Goal: Check status: Check status

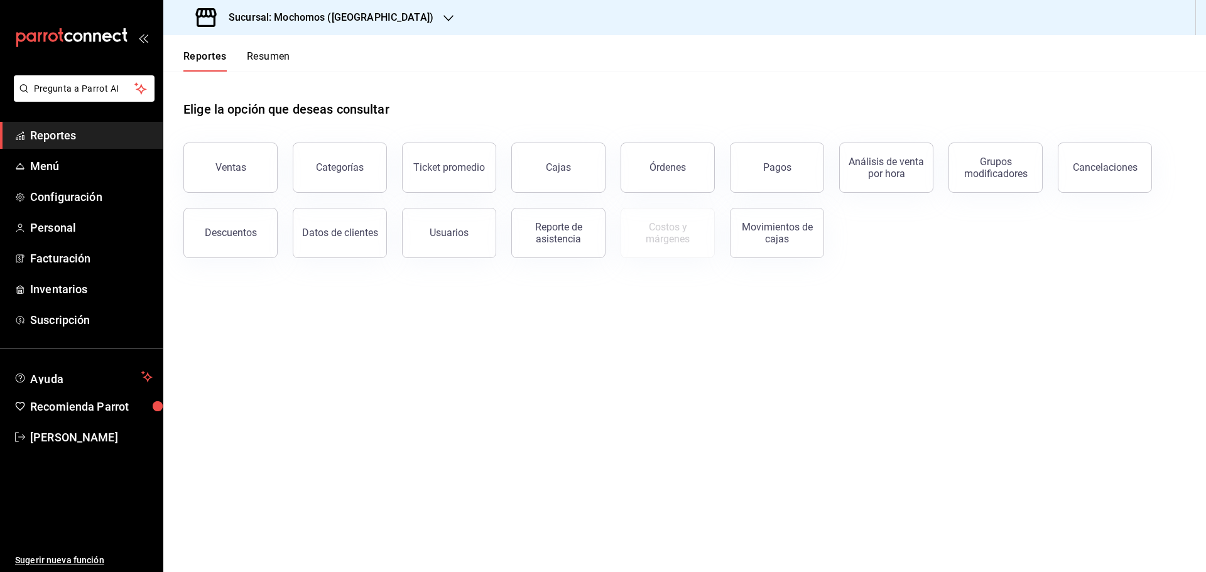
click at [247, 28] on div "Sucursal: Mochomos ([GEOGRAPHIC_DATA])" at bounding box center [315, 17] width 285 height 35
click at [251, 56] on span "Mochomos ([GEOGRAPHIC_DATA])" at bounding box center [242, 54] width 139 height 13
click at [223, 172] on div "Ventas" at bounding box center [231, 167] width 31 height 12
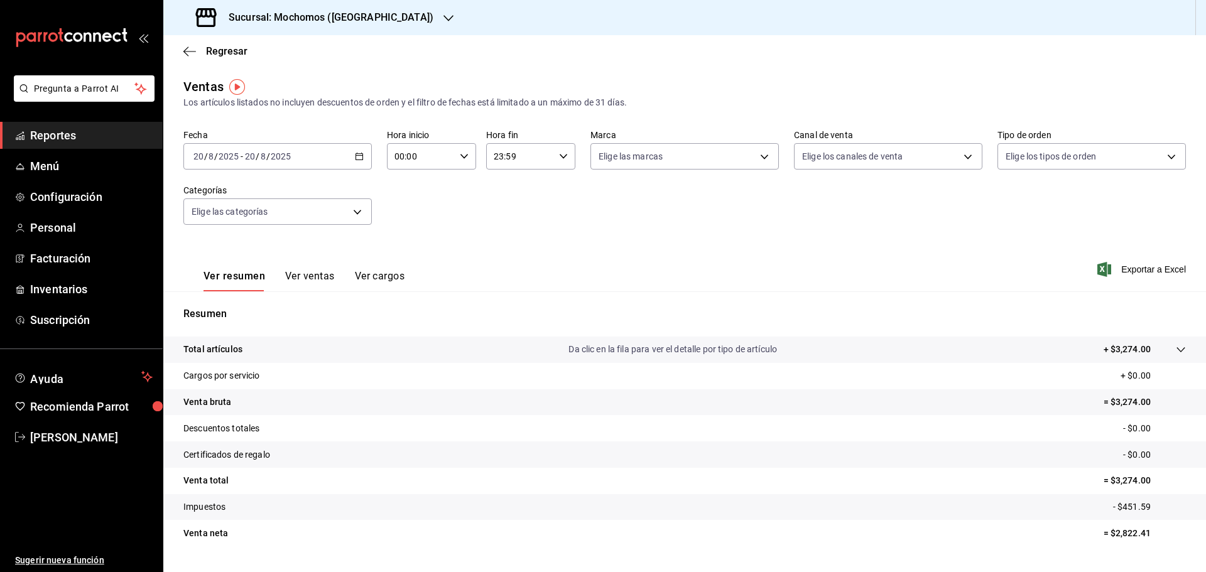
click at [282, 160] on input "2025" at bounding box center [280, 156] width 21 height 10
click at [346, 163] on div "[DATE] [DATE] - [DATE] [DATE]" at bounding box center [277, 156] width 188 height 26
click at [359, 160] on \(Stroke\) "button" at bounding box center [360, 156] width 8 height 7
click at [240, 300] on li "Rango de fechas" at bounding box center [242, 307] width 117 height 28
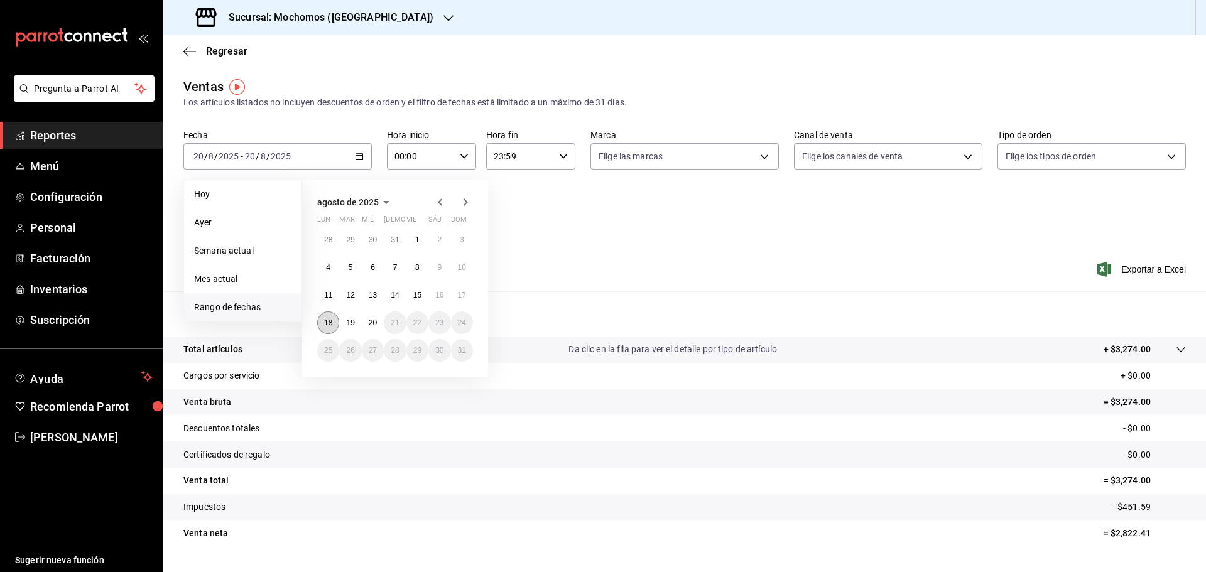
click at [325, 322] on abbr "18" at bounding box center [328, 323] width 8 height 9
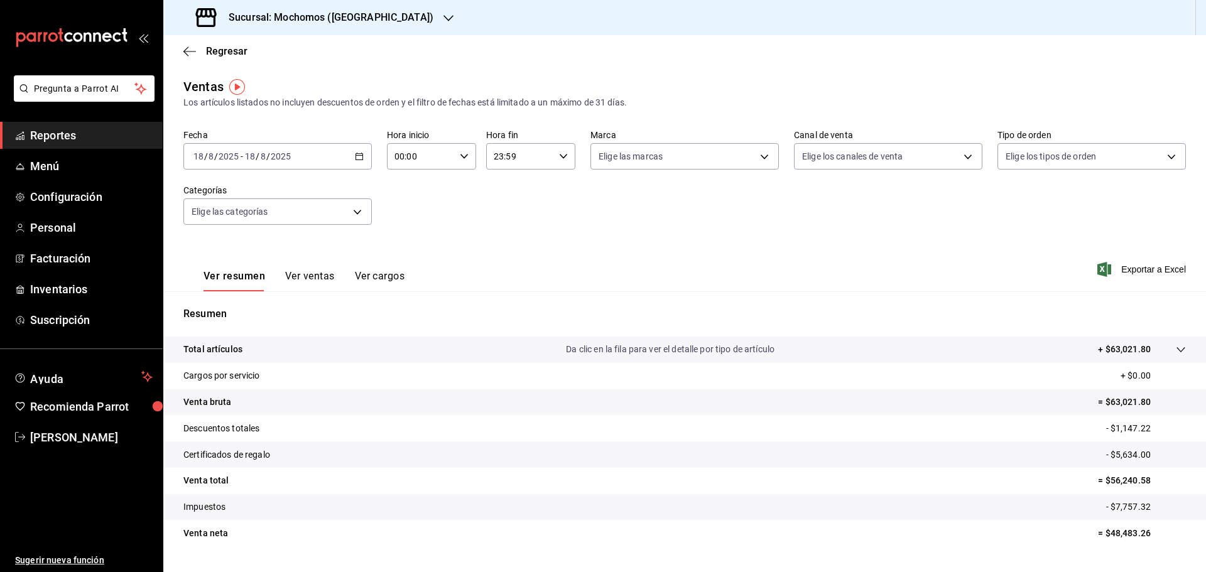
click at [354, 151] on div "[DATE] [DATE] - [DATE] [DATE]" at bounding box center [277, 156] width 188 height 26
drag, startPoint x: 1105, startPoint y: 533, endPoint x: 1138, endPoint y: 533, distance: 33.3
click at [1138, 533] on p "= $48,483.26" at bounding box center [1142, 533] width 88 height 13
drag, startPoint x: 1103, startPoint y: 533, endPoint x: 1154, endPoint y: 532, distance: 50.9
click at [1154, 532] on p "= $48,483.26" at bounding box center [1142, 533] width 88 height 13
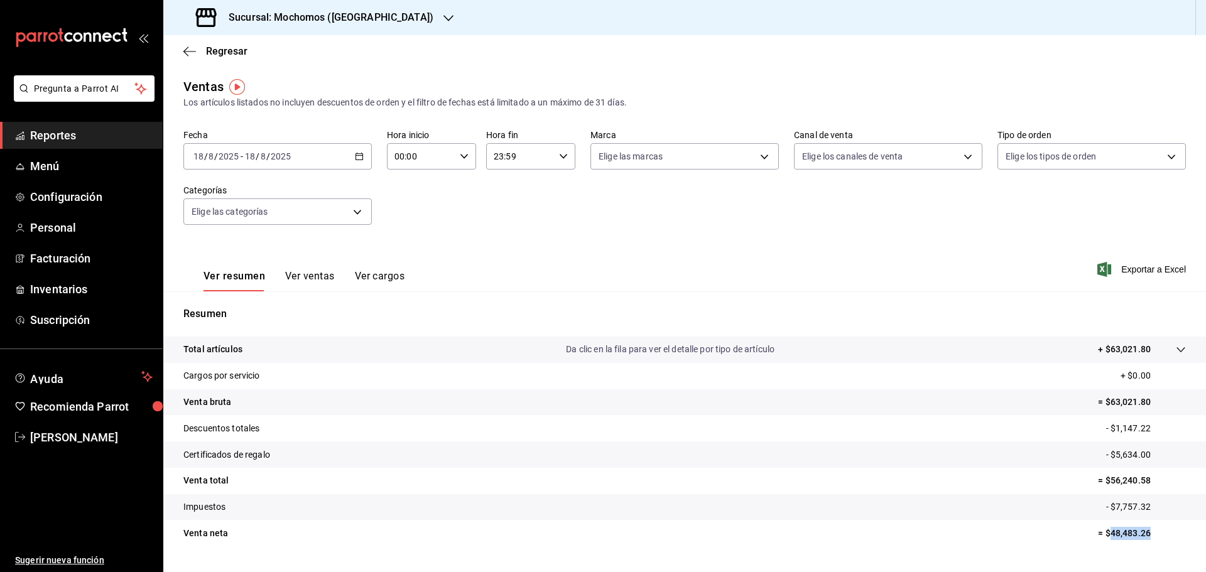
copy p "48,483.26"
click at [352, 154] on div "[DATE] [DATE] - [DATE] [DATE]" at bounding box center [277, 156] width 188 height 26
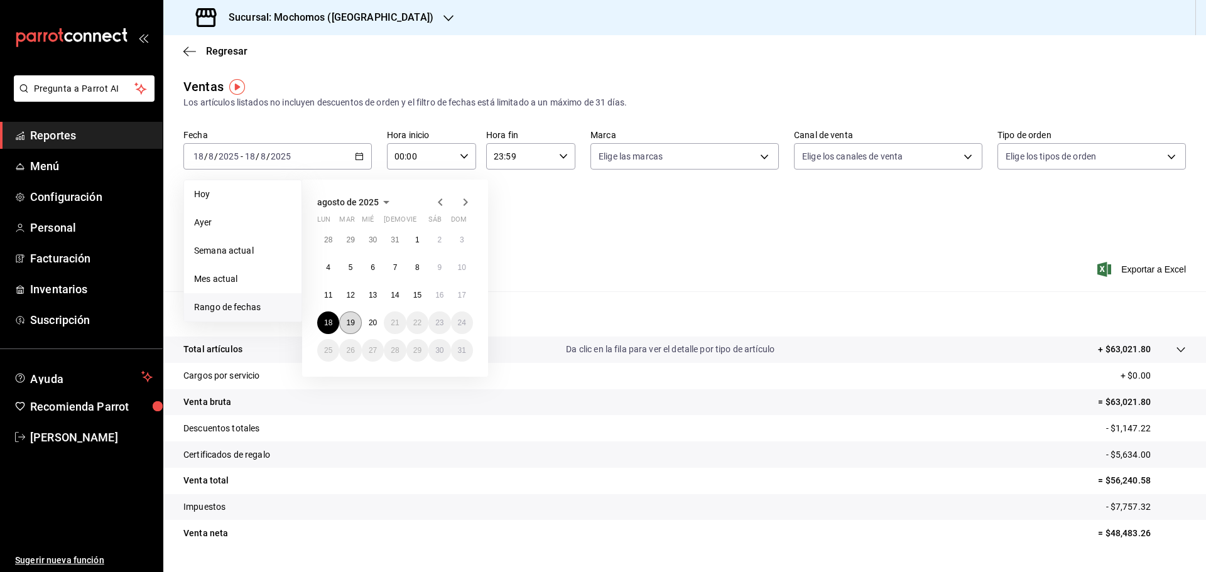
click at [341, 323] on button "19" at bounding box center [350, 323] width 22 height 23
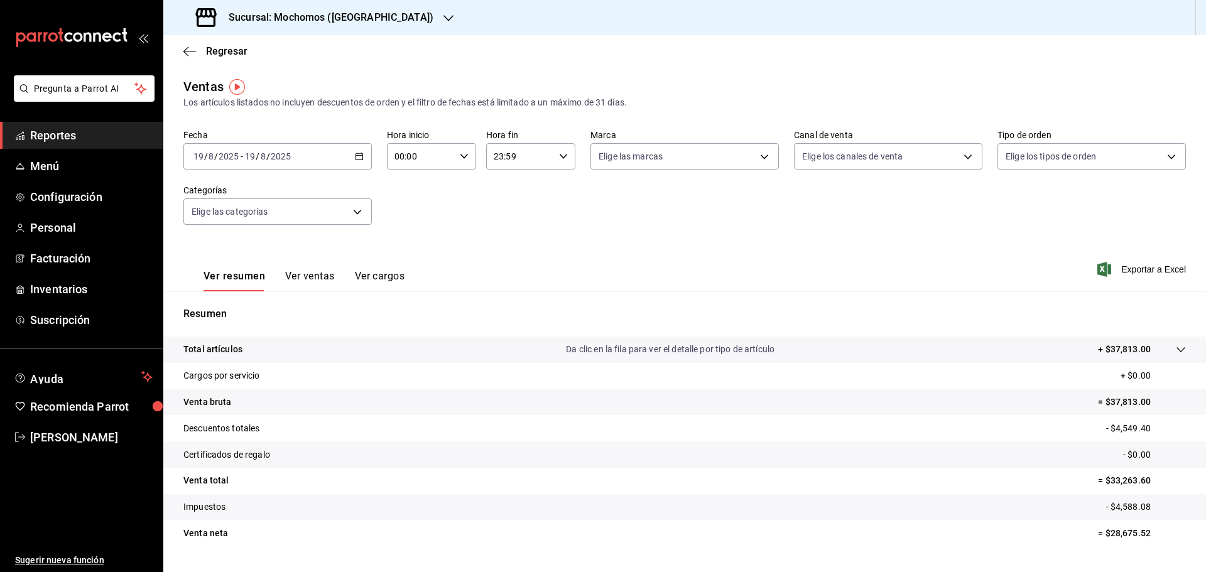
scroll to position [30, 0]
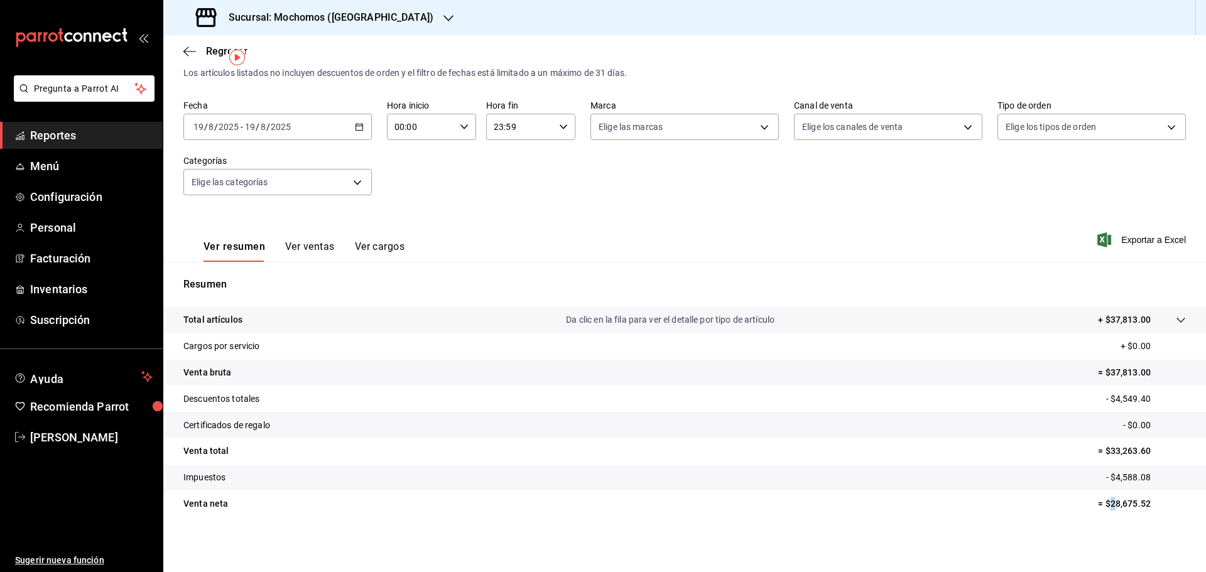
click at [1107, 498] on p "= $28,675.52" at bounding box center [1142, 504] width 88 height 13
click at [1123, 525] on div "Total artículos Da clic en la fila para ver el detalle por tipo de artículo + $…" at bounding box center [684, 419] width 1043 height 225
drag, startPoint x: 1104, startPoint y: 501, endPoint x: 1142, endPoint y: 506, distance: 38.0
click at [1142, 506] on p "= $28,675.52" at bounding box center [1142, 504] width 88 height 13
copy p "28,675.52"
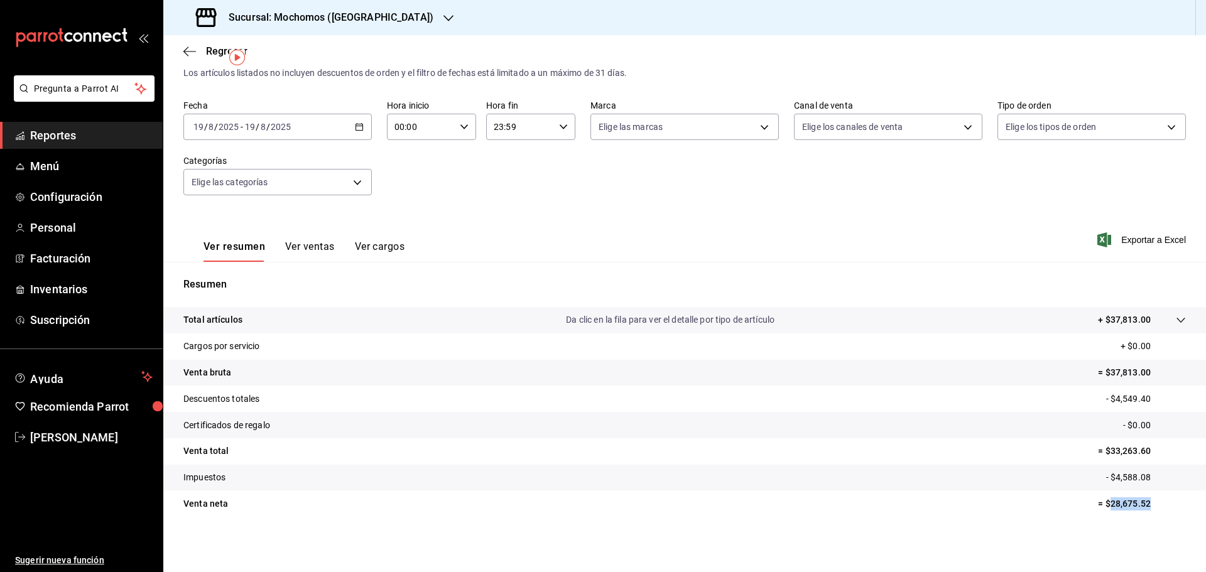
click at [356, 130] on \(Stroke\) "button" at bounding box center [360, 127] width 8 height 7
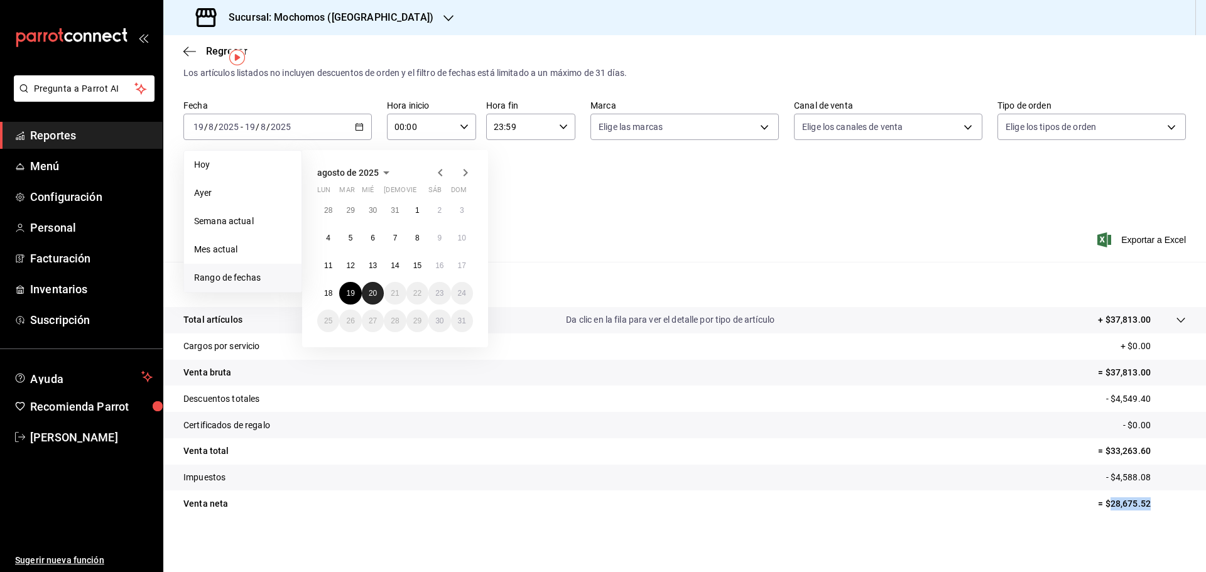
click at [369, 300] on button "20" at bounding box center [373, 293] width 22 height 23
